Goal: Task Accomplishment & Management: Manage account settings

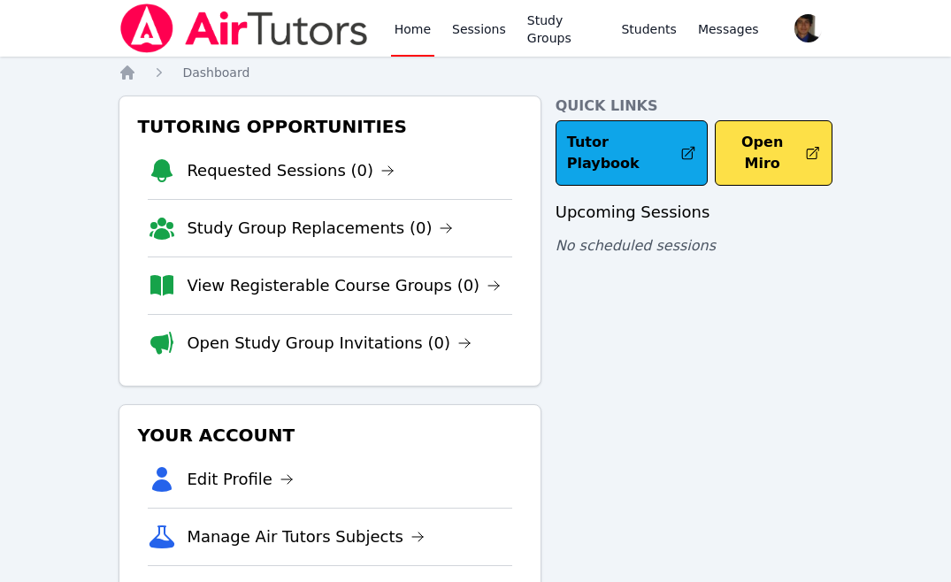
click at [470, 27] on link "Sessions" at bounding box center [479, 28] width 61 height 57
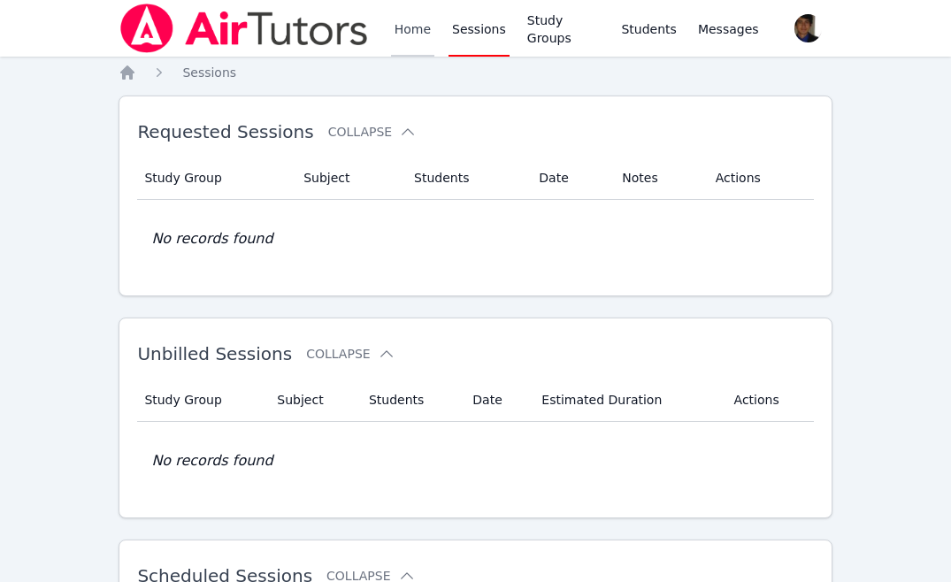
click at [397, 22] on link "Home" at bounding box center [412, 28] width 43 height 57
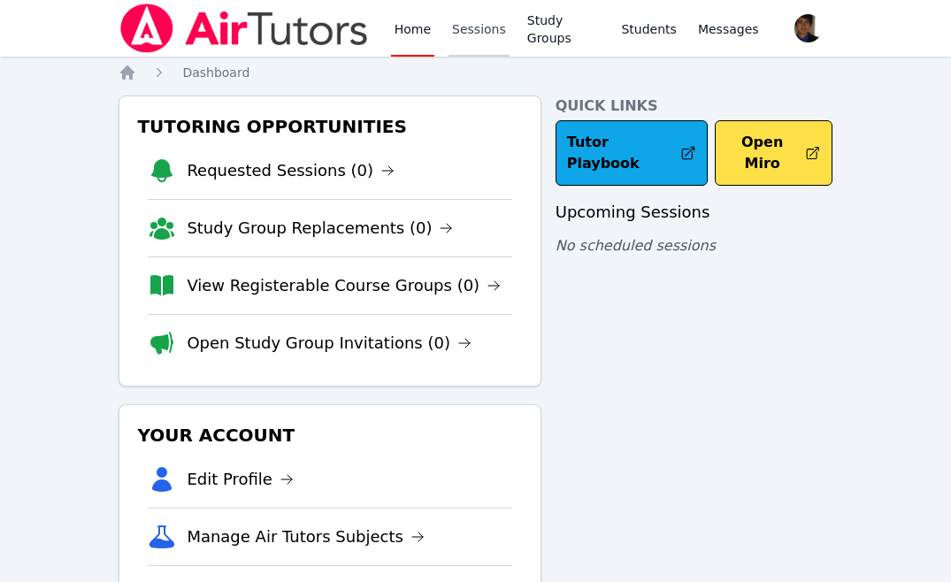
click at [458, 29] on link "Sessions" at bounding box center [479, 28] width 61 height 57
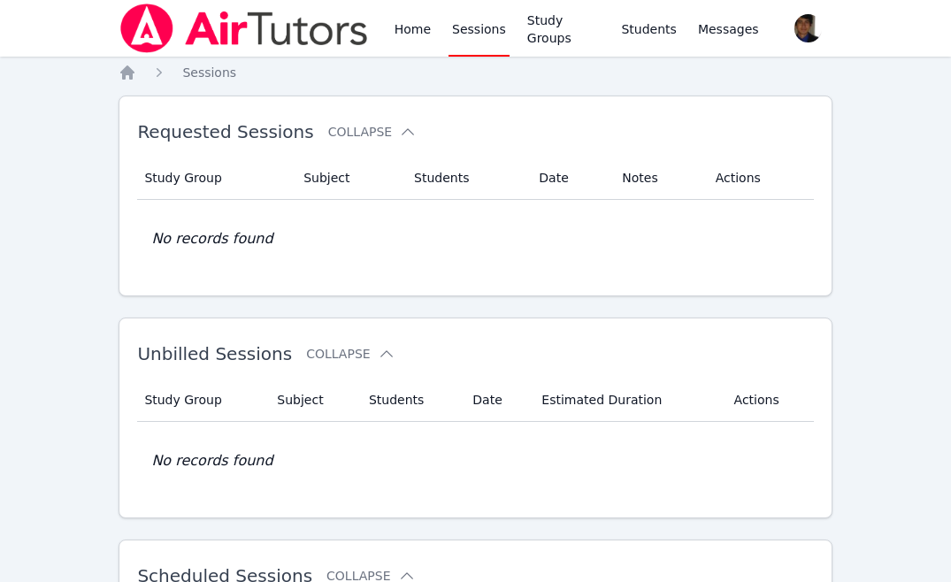
click at [458, 29] on link "Sessions" at bounding box center [479, 28] width 61 height 57
click at [572, 29] on link "Study Groups" at bounding box center [564, 28] width 81 height 57
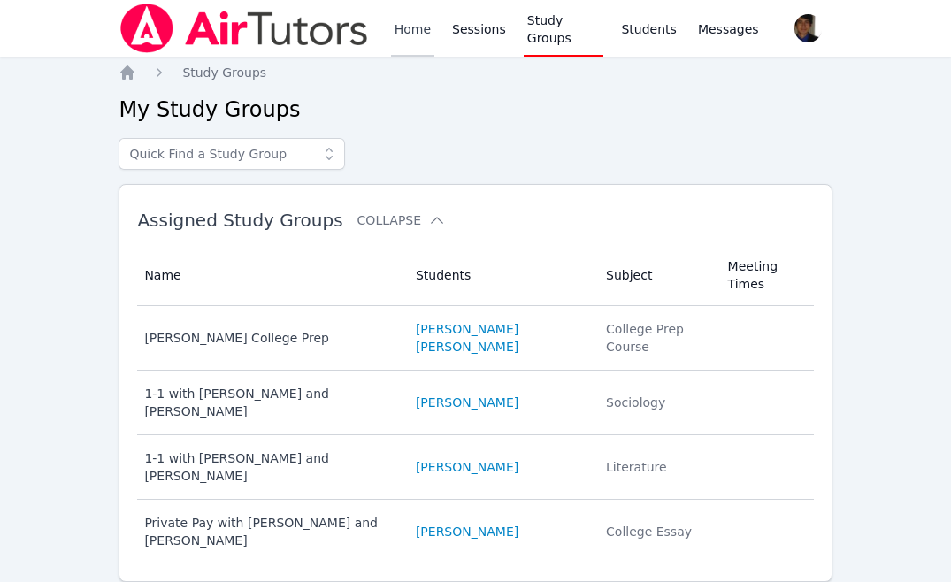
click at [399, 27] on link "Home" at bounding box center [412, 28] width 43 height 57
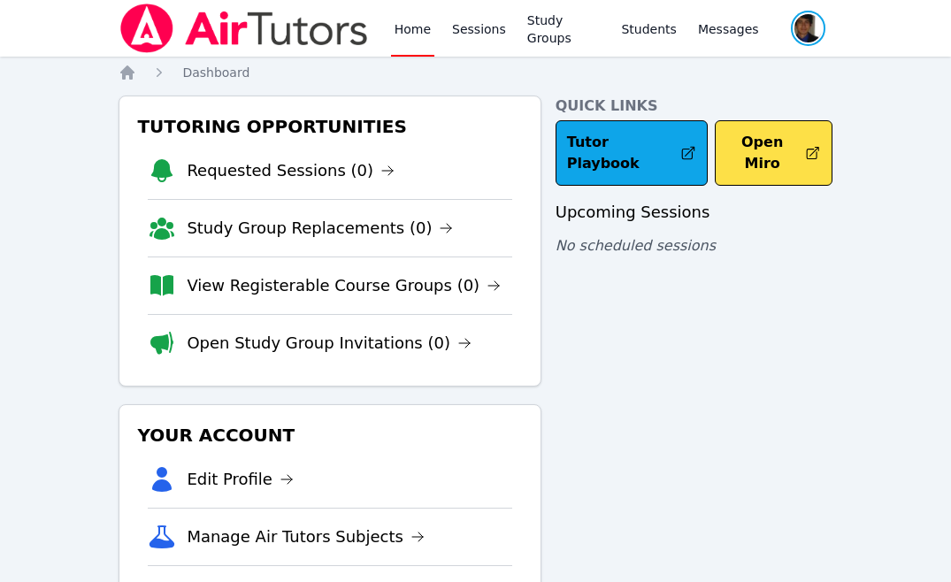
click at [818, 22] on span "button" at bounding box center [808, 28] width 38 height 39
click at [709, 102] on button "Logout" at bounding box center [737, 101] width 170 height 32
